Goal: Task Accomplishment & Management: Complete application form

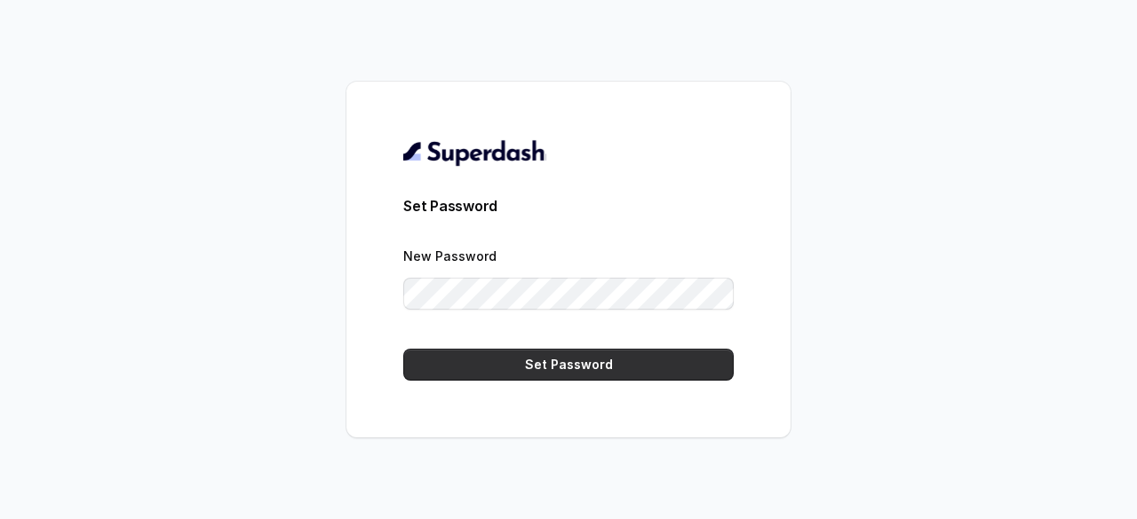
click at [590, 354] on button "Set Password" at bounding box center [568, 365] width 330 height 32
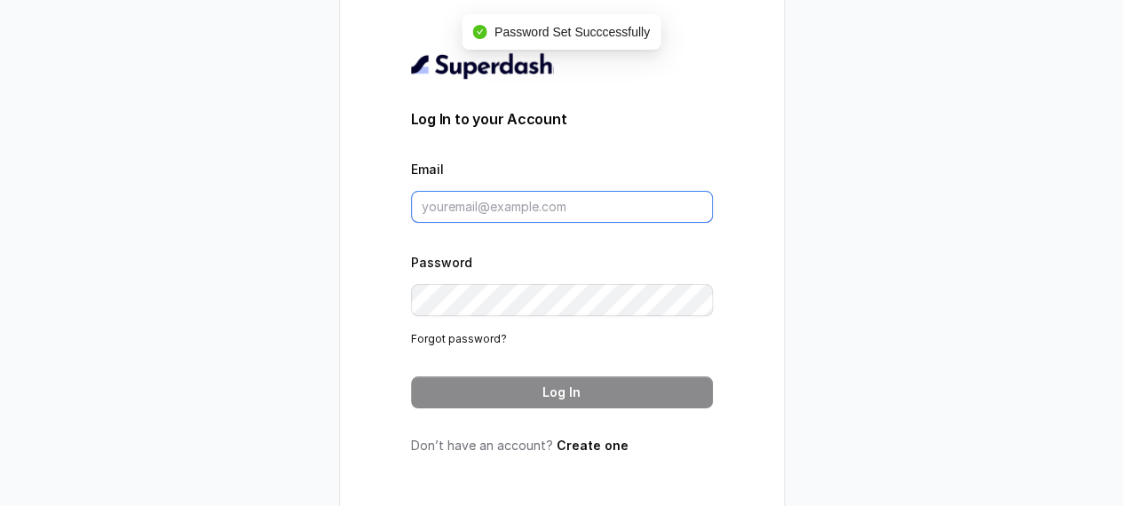
click at [527, 215] on input "Email" at bounding box center [562, 207] width 302 height 32
type input "prakhar@carwale.com"
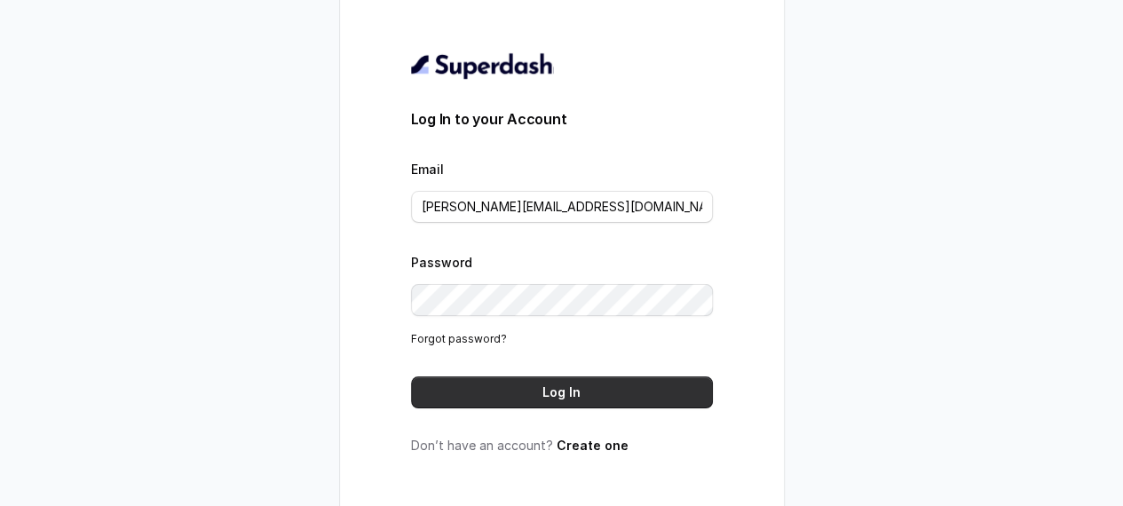
click at [581, 393] on button "Log In" at bounding box center [562, 392] width 302 height 32
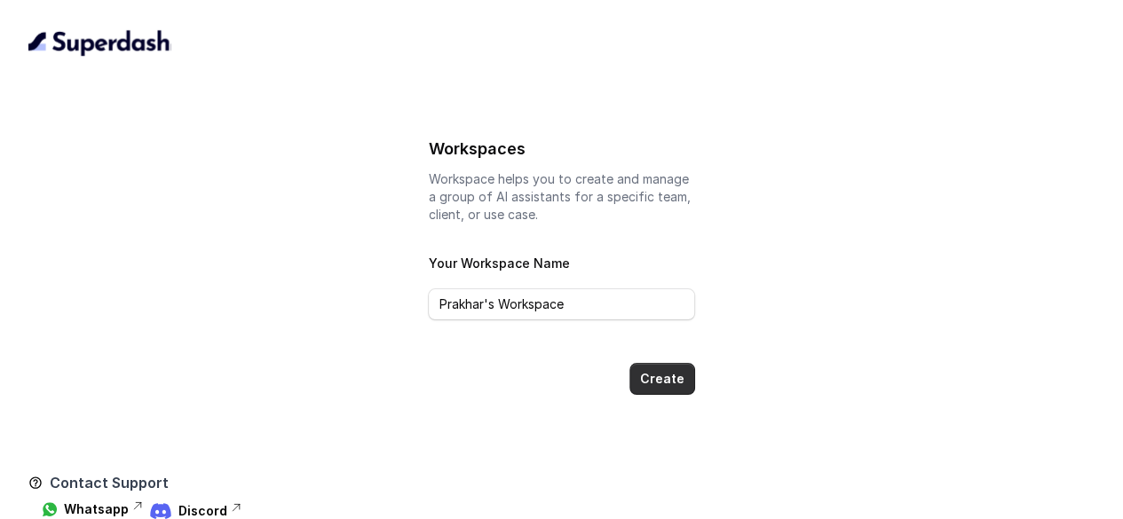
click at [689, 392] on button "Create" at bounding box center [663, 379] width 66 height 32
click at [662, 381] on button "Create" at bounding box center [663, 379] width 66 height 32
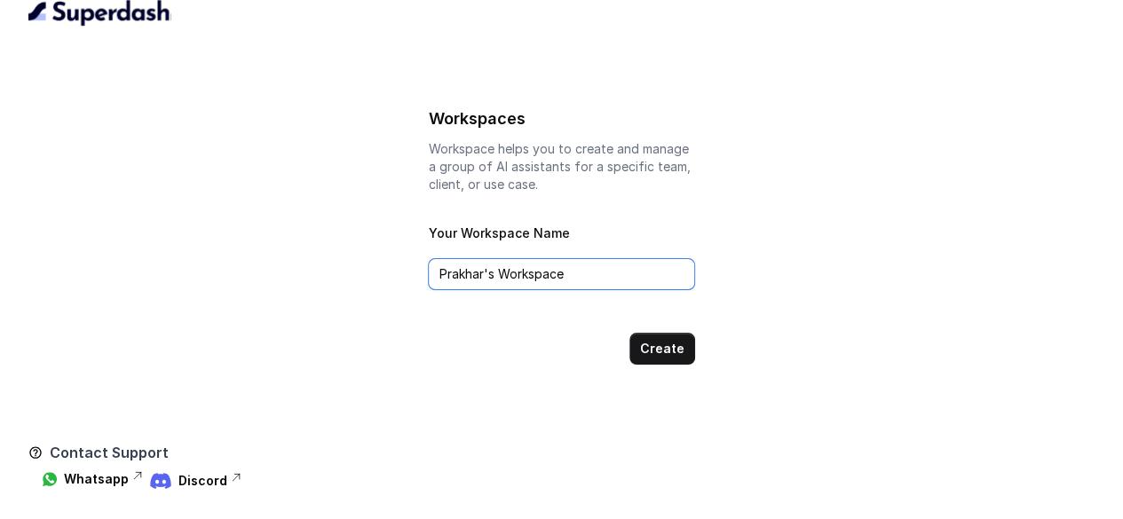
drag, startPoint x: 594, startPoint y: 273, endPoint x: 490, endPoint y: 279, distance: 104.1
click at [490, 279] on input "Prakhar's Workspace" at bounding box center [561, 274] width 266 height 32
type input "[PERSON_NAME]"
click at [669, 340] on button "Create" at bounding box center [663, 349] width 66 height 32
click at [668, 342] on button "Create" at bounding box center [663, 349] width 66 height 32
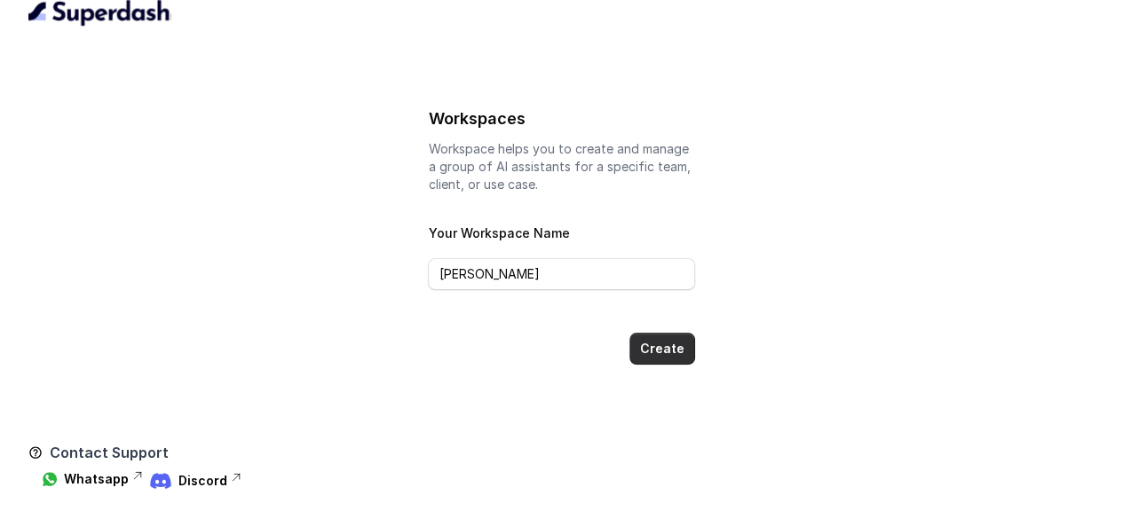
click at [668, 342] on button "Create" at bounding box center [663, 349] width 66 height 32
